Goal: Find contact information: Find contact information

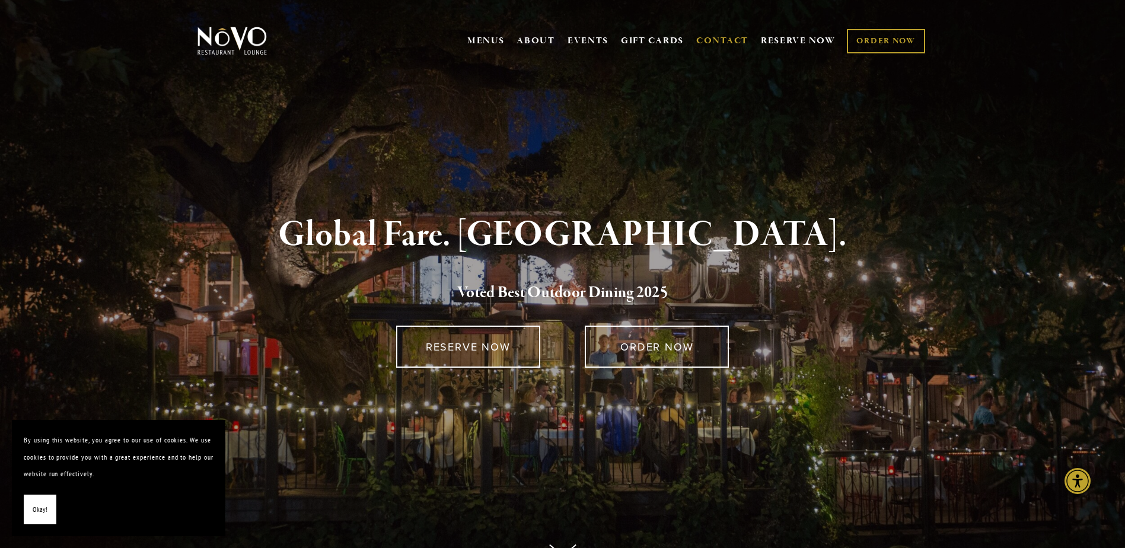
click at [724, 40] on link "CONTACT" at bounding box center [722, 41] width 52 height 23
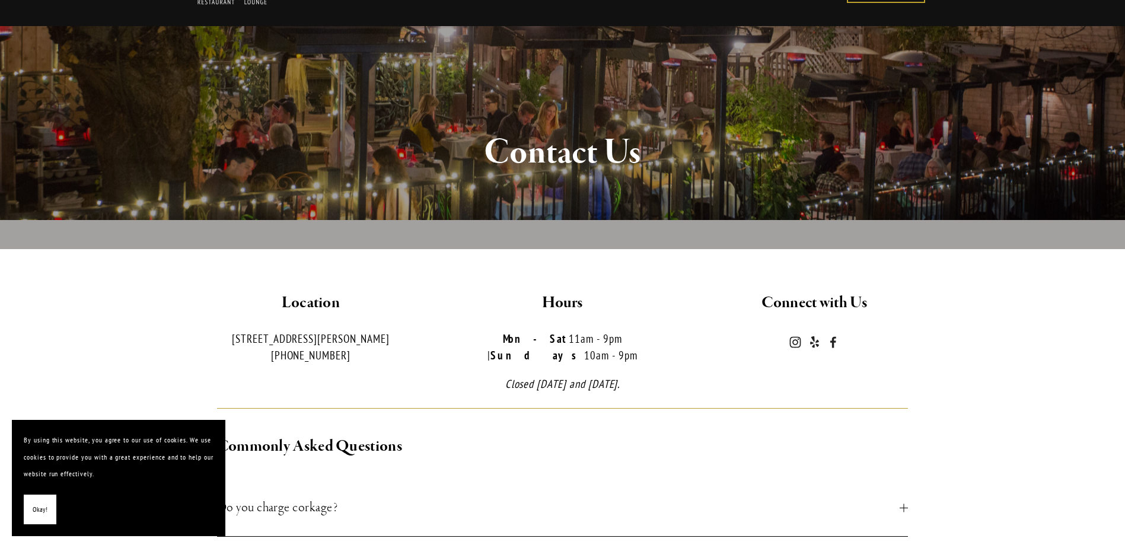
scroll to position [119, 0]
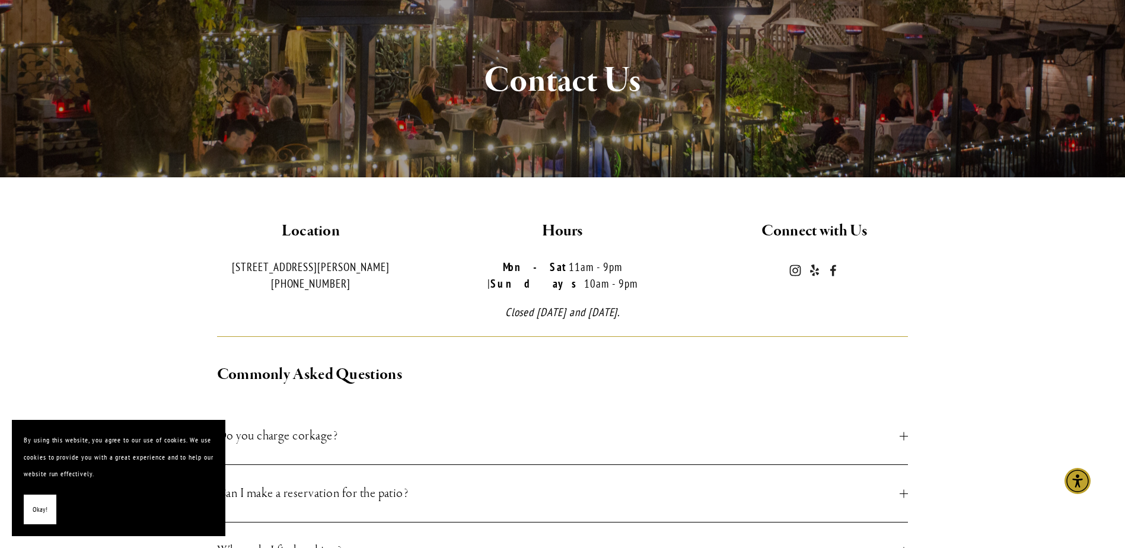
drag, startPoint x: 231, startPoint y: 266, endPoint x: 388, endPoint y: 268, distance: 156.5
click at [388, 268] on p "726 Higuera St. San Luis Obispo, CA (805) 543-3986" at bounding box center [311, 275] width 232 height 34
copy p "726 Higuera St. San Luis Obispo, CA"
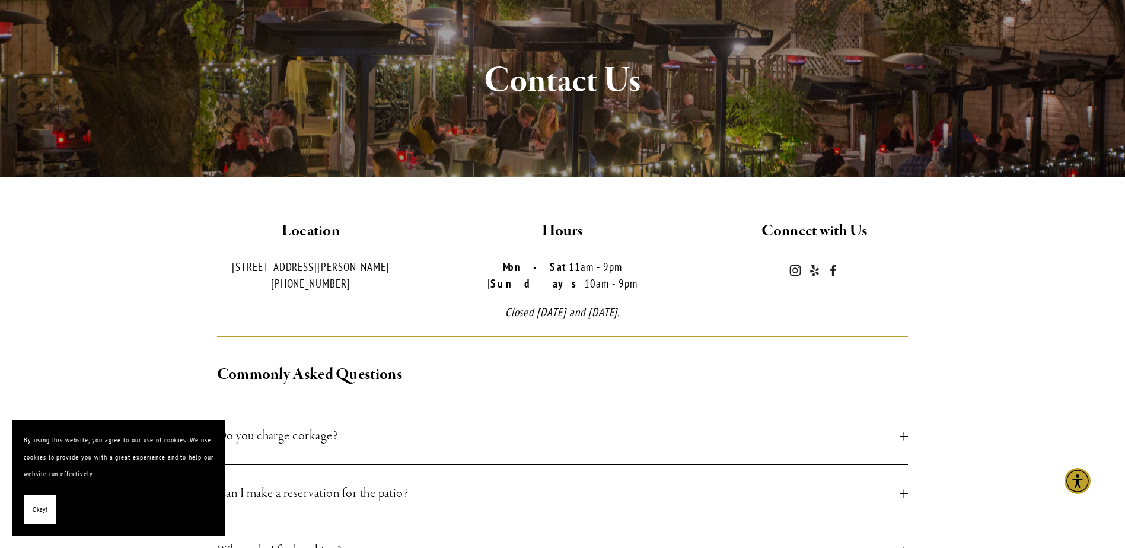
scroll to position [0, 0]
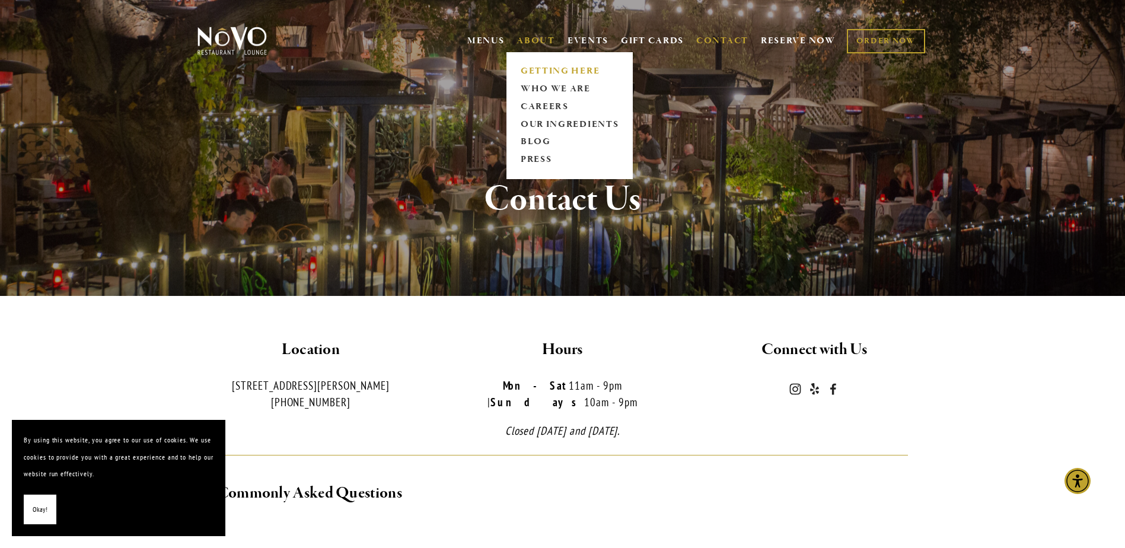
click at [545, 67] on link "GETTING HERE" at bounding box center [569, 71] width 106 height 18
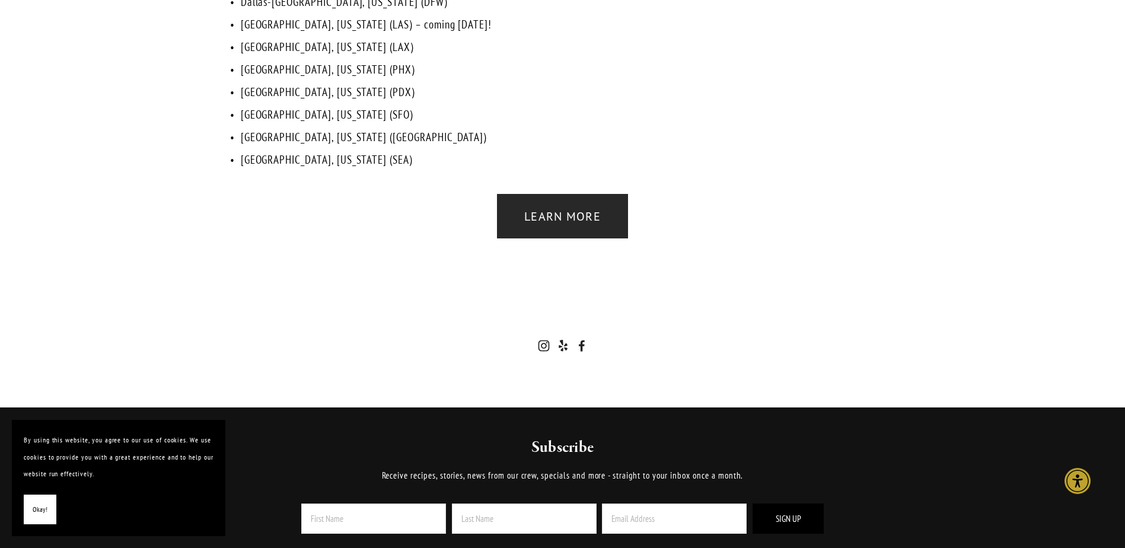
scroll to position [2727, 0]
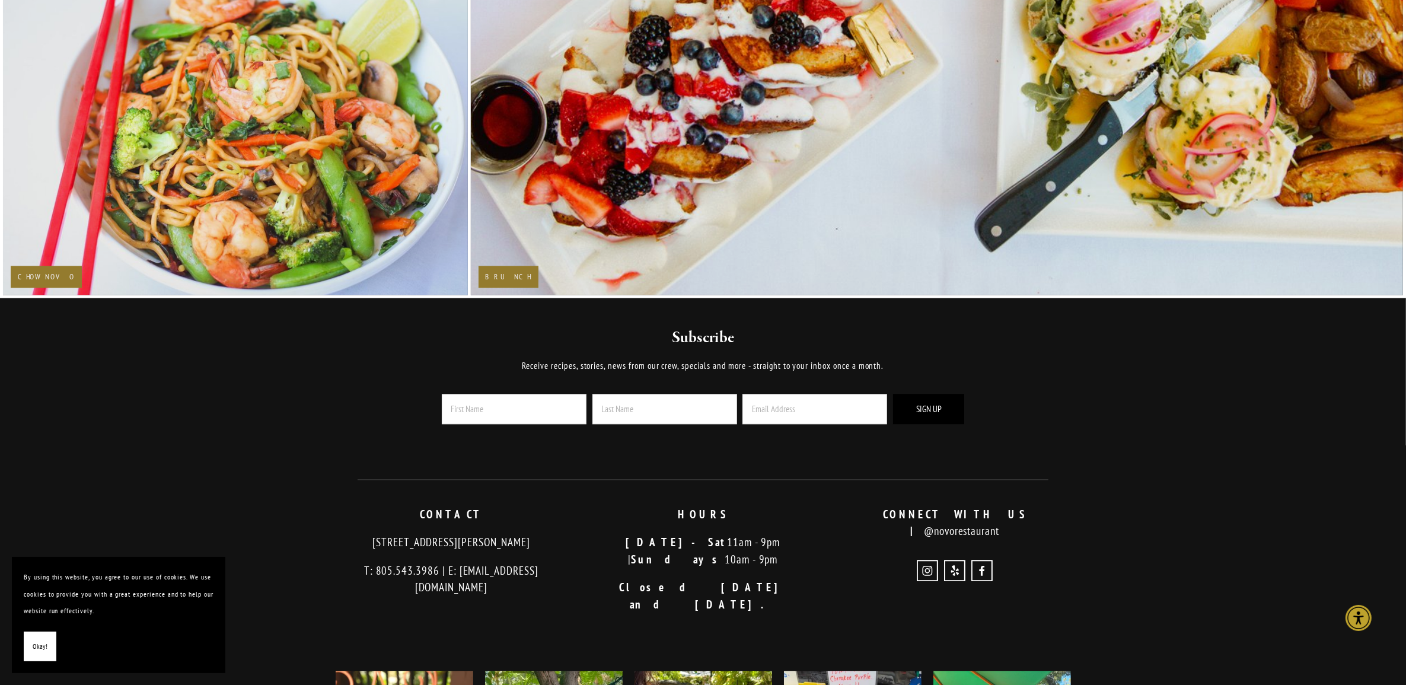
scroll to position [3403, 0]
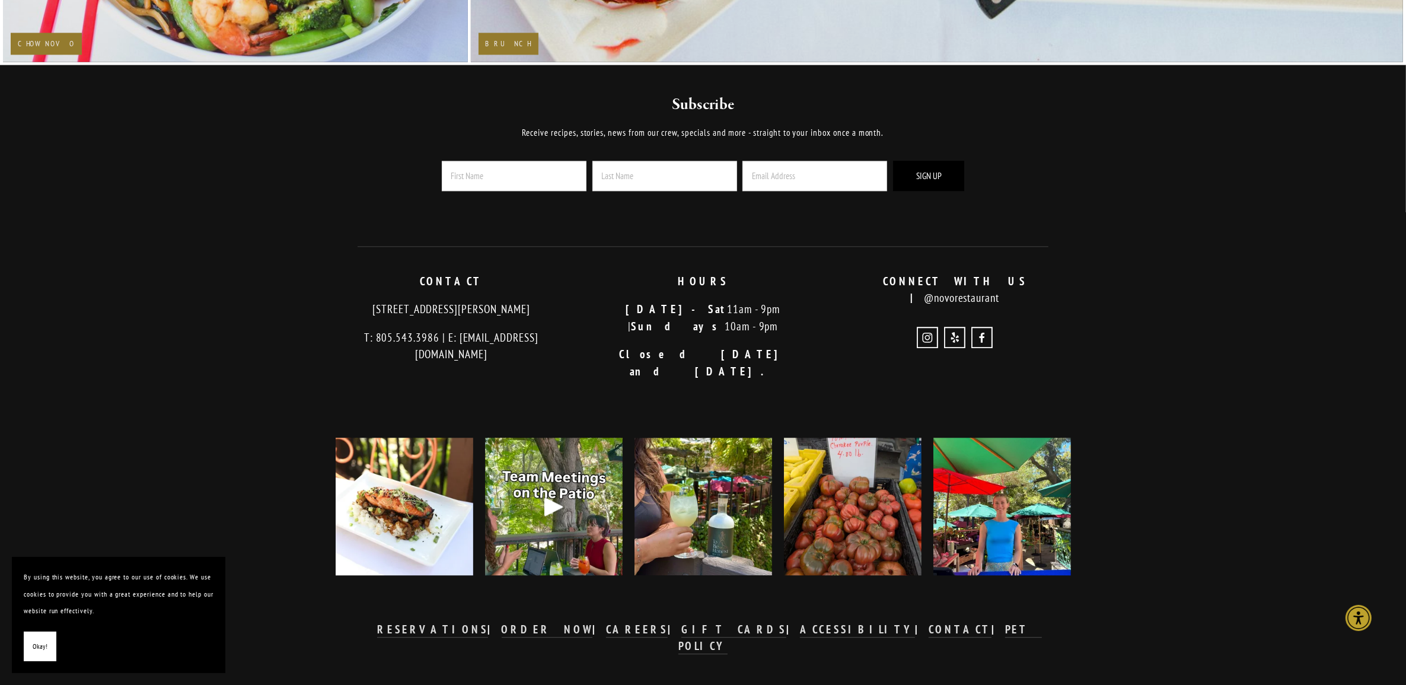
drag, startPoint x: 350, startPoint y: 312, endPoint x: 552, endPoint y: 313, distance: 202.2
click at [552, 313] on p "[STREET_ADDRESS][PERSON_NAME]" at bounding box center [452, 309] width 232 height 17
copy p "[STREET_ADDRESS][PERSON_NAME]"
